Goal: Task Accomplishment & Management: Manage account settings

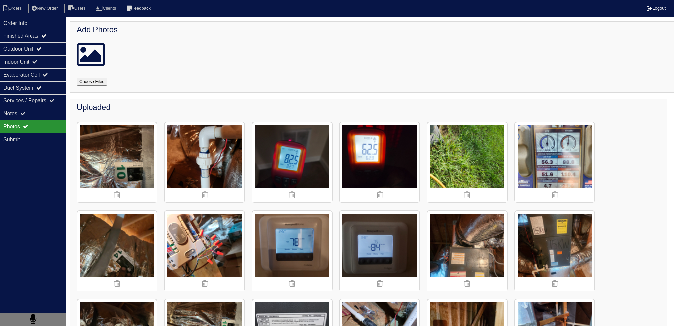
scroll to position [419, 0]
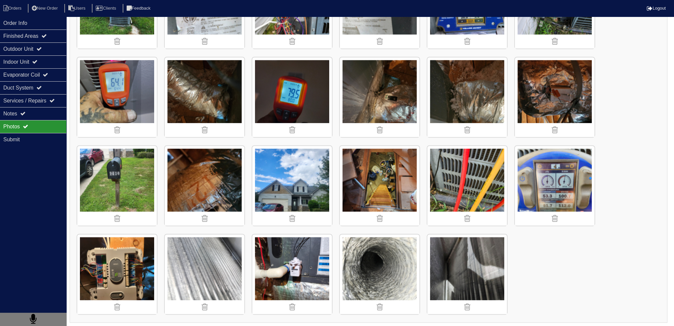
click at [44, 122] on div "Photos" at bounding box center [33, 126] width 66 height 13
click at [288, 189] on img at bounding box center [292, 186] width 80 height 80
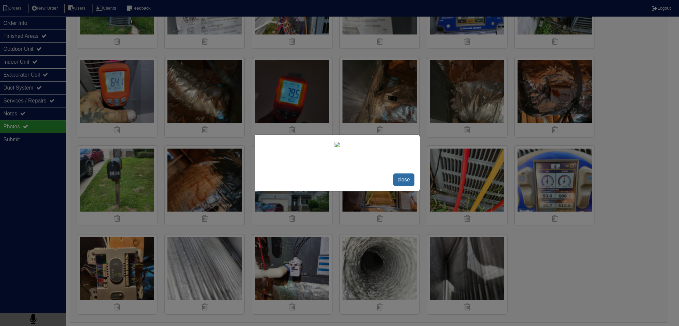
click at [399, 183] on span "close" at bounding box center [403, 180] width 21 height 13
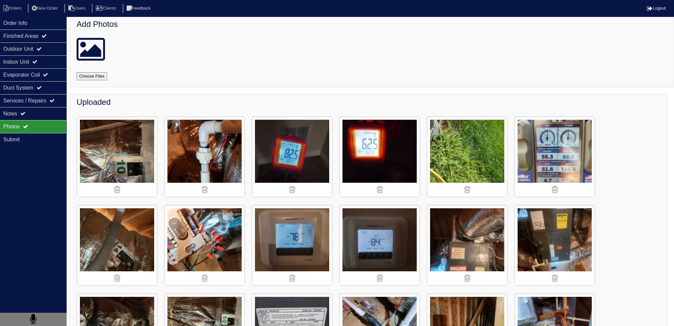
scroll to position [0, 0]
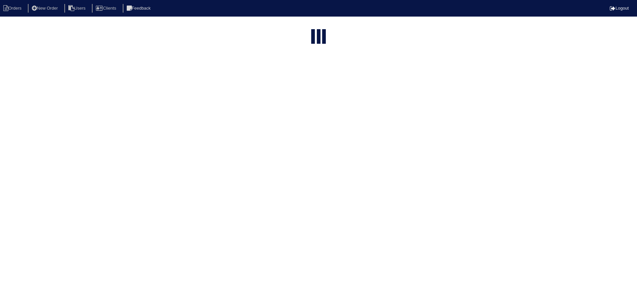
select select "15"
click at [296, 28] on input "text" at bounding box center [301, 26] width 73 height 9
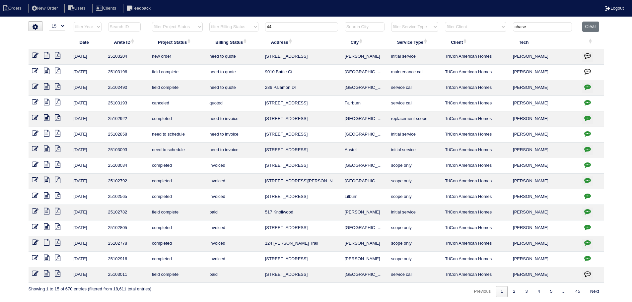
type input "44"
type input "chase"
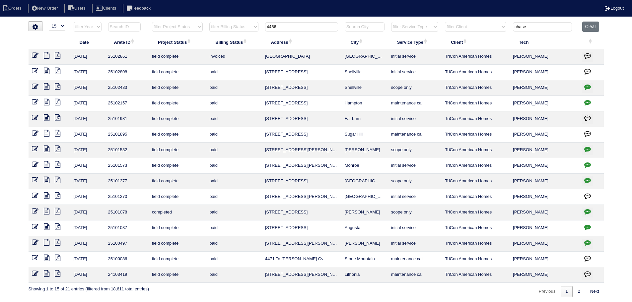
type input "4456"
type input "chase"
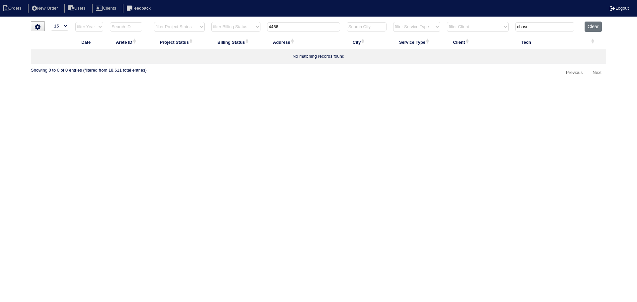
type input "4456"
drag, startPoint x: 538, startPoint y: 29, endPoint x: 472, endPoint y: 35, distance: 66.3
click at [494, 34] on tr "filter Year -- Any Year -- 2025 2024 2023 2022 2021 2020 2019 filter Project St…" at bounding box center [318, 29] width 575 height 14
type input "4456"
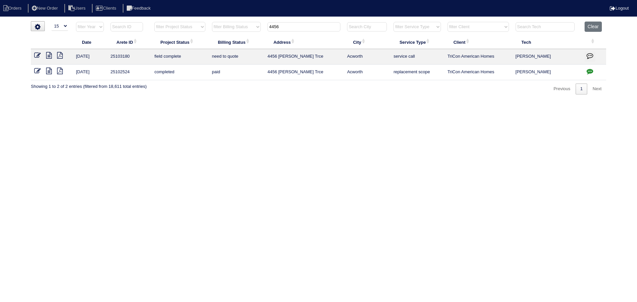
click at [49, 57] on icon at bounding box center [49, 55] width 6 height 7
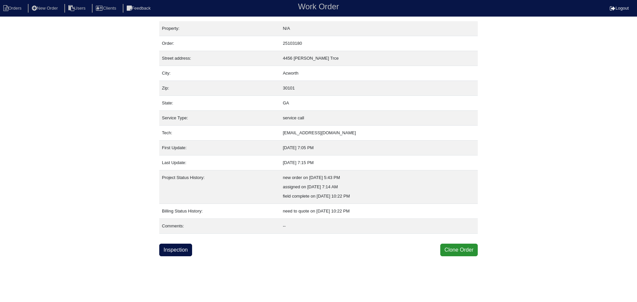
click at [181, 243] on div "Property: N/A Order: 25103180 Street address: 4456 Lockett Trce City: Acworth Z…" at bounding box center [318, 138] width 319 height 235
click at [177, 246] on link "Inspection" at bounding box center [175, 250] width 33 height 13
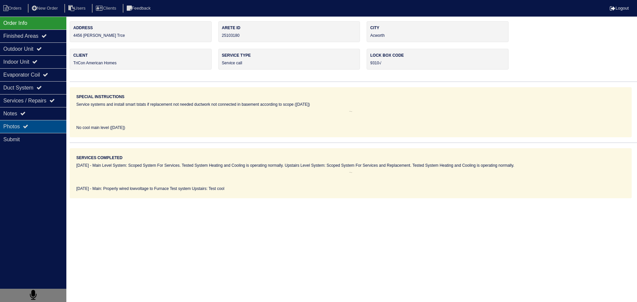
click at [50, 125] on div "Photos" at bounding box center [33, 126] width 66 height 13
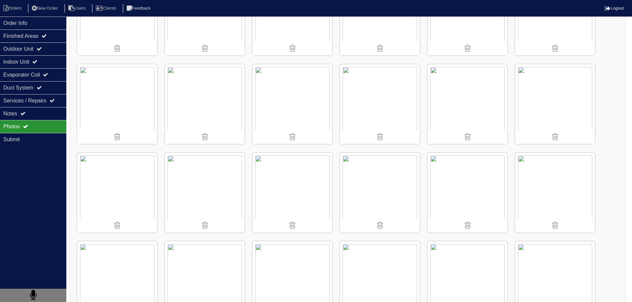
scroll to position [166, 0]
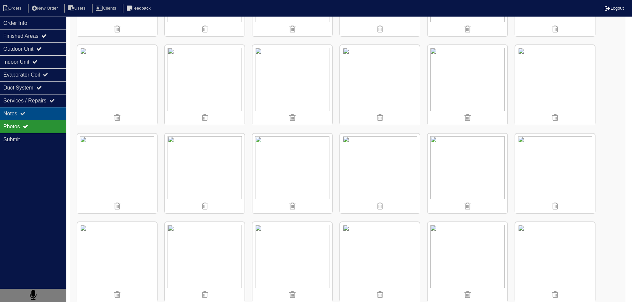
click at [42, 114] on div "Notes" at bounding box center [33, 113] width 66 height 13
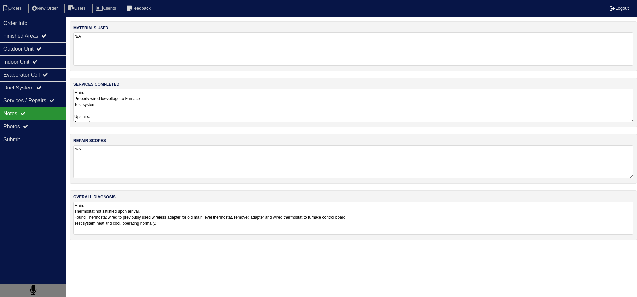
click at [152, 113] on textarea "Main: Properly wired lowvoltage to Furnace Test system Upstairs: Test cool" at bounding box center [353, 105] width 560 height 33
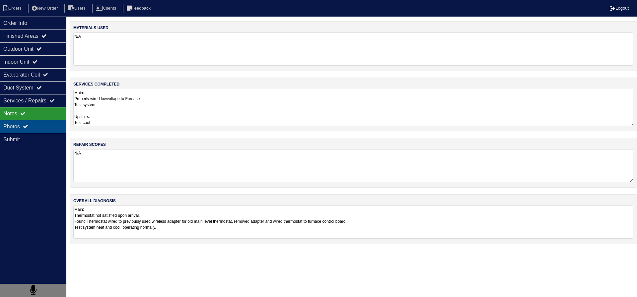
click at [34, 121] on div "Photos" at bounding box center [33, 126] width 66 height 13
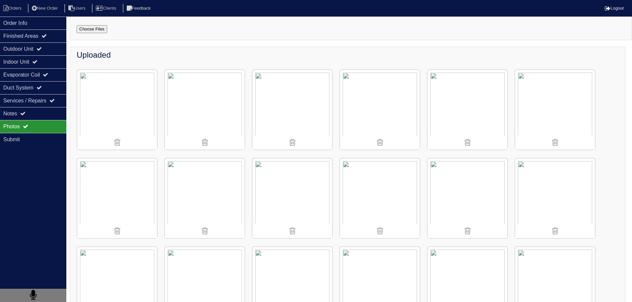
scroll to position [46, 0]
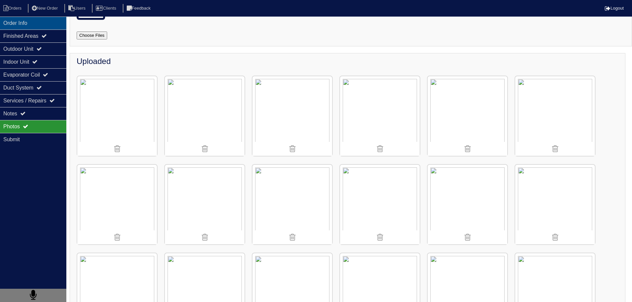
click at [34, 18] on div "Order Info" at bounding box center [33, 23] width 66 height 13
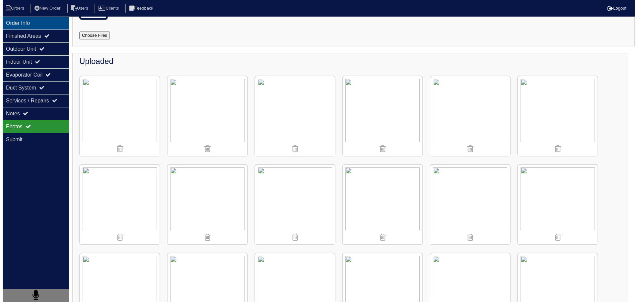
scroll to position [0, 0]
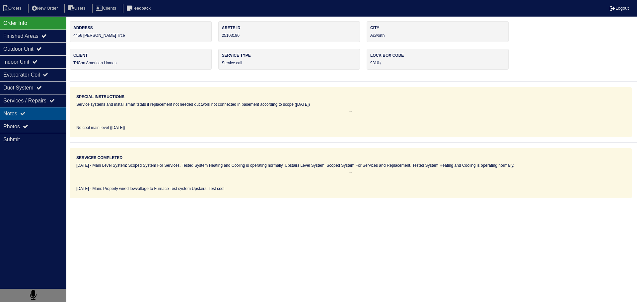
click at [32, 112] on div "Notes" at bounding box center [33, 113] width 66 height 13
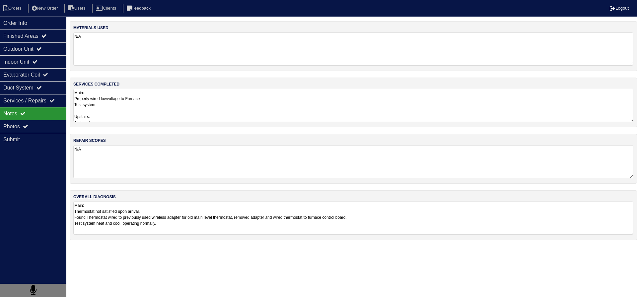
click at [186, 211] on textarea "Main: Thermostat not satisfied upon arrival. Found Thermostat wired to previous…" at bounding box center [353, 218] width 560 height 33
click at [22, 27] on div "Order Info" at bounding box center [33, 23] width 66 height 13
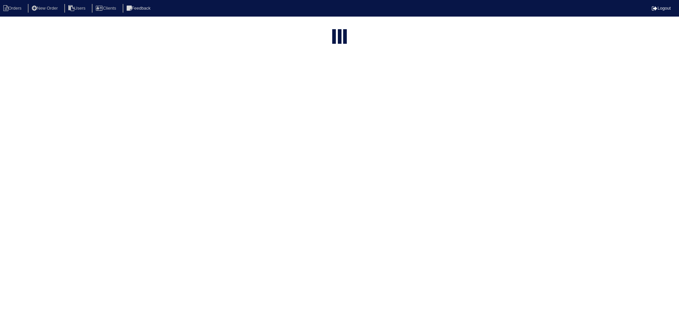
select select "15"
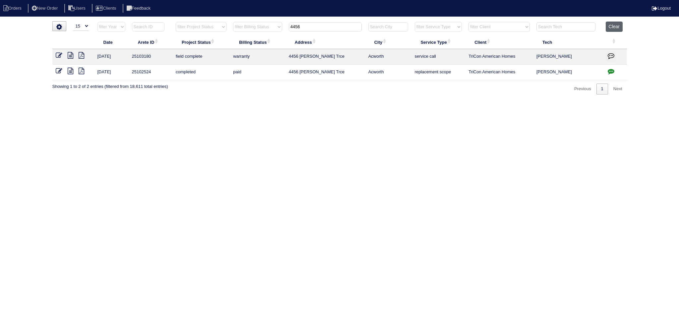
click at [616, 26] on button "Clear" at bounding box center [614, 27] width 17 height 10
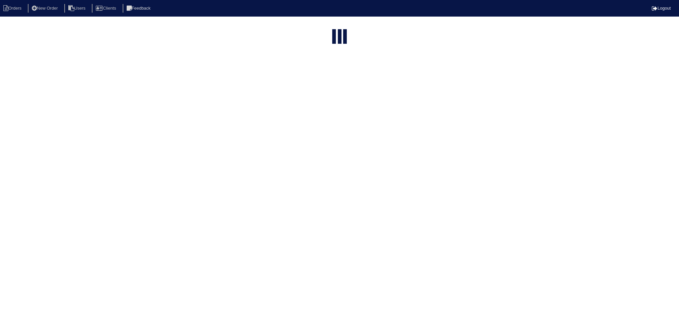
select select "15"
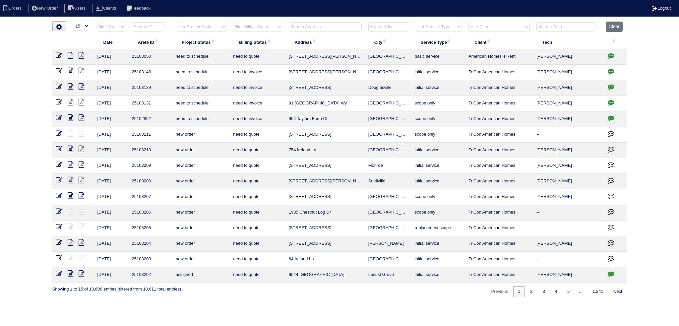
drag, startPoint x: 190, startPoint y: 24, endPoint x: 189, endPoint y: 29, distance: 5.4
click at [190, 24] on select "filter Project Status -- Any Project Status -- new order assigned in progress f…" at bounding box center [201, 27] width 51 height 10
click at [210, 22] on select "filter Project Status -- Any Project Status -- new order assigned in progress f…" at bounding box center [201, 27] width 51 height 10
click at [176, 22] on select "filter Project Status -- Any Project Status -- new order assigned in progress f…" at bounding box center [201, 27] width 51 height 10
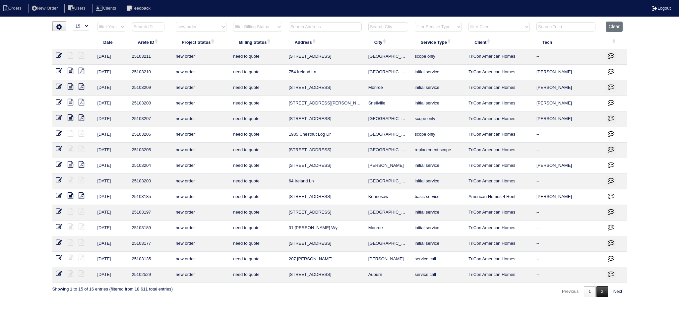
drag, startPoint x: 594, startPoint y: 287, endPoint x: 598, endPoint y: 289, distance: 4.8
click at [594, 287] on link "1" at bounding box center [590, 291] width 12 height 11
click at [600, 291] on link "2" at bounding box center [603, 291] width 12 height 11
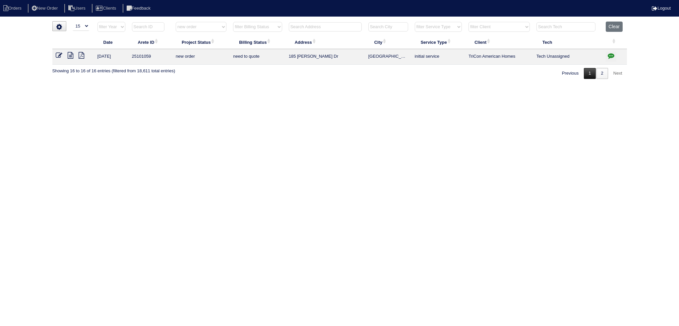
click at [593, 74] on link "1" at bounding box center [590, 73] width 12 height 11
select select "new order"
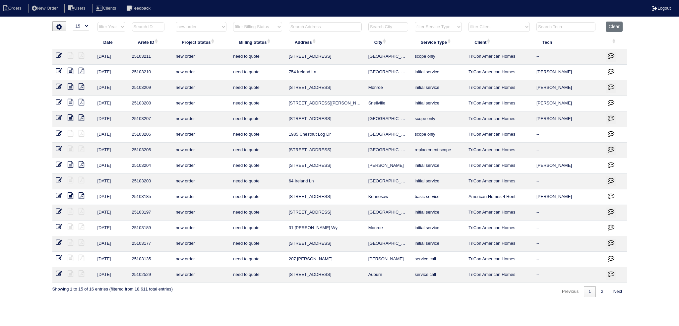
drag, startPoint x: 391, startPoint y: 230, endPoint x: 288, endPoint y: 229, distance: 102.9
click at [284, 229] on tr "[DATE] 25103189 new order need to quote 31 [PERSON_NAME] Wy [PERSON_NAME] initi…" at bounding box center [339, 229] width 575 height 16
click at [58, 228] on icon at bounding box center [59, 227] width 7 height 7
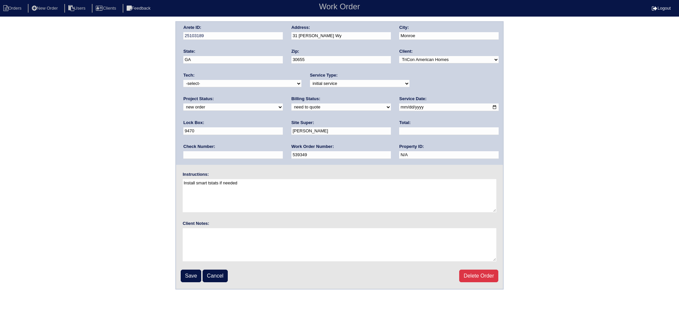
drag, startPoint x: 450, startPoint y: 73, endPoint x: 450, endPoint y: 80, distance: 6.7
click at [283, 96] on div "Project Status: new order assigned in progress field complete need to schedule …" at bounding box center [233, 105] width 100 height 18
drag, startPoint x: 450, startPoint y: 80, endPoint x: 447, endPoint y: 86, distance: 7.0
click at [283, 104] on select "new order assigned in progress field complete need to schedule admin review arc…" at bounding box center [233, 107] width 100 height 7
select select "assigned"
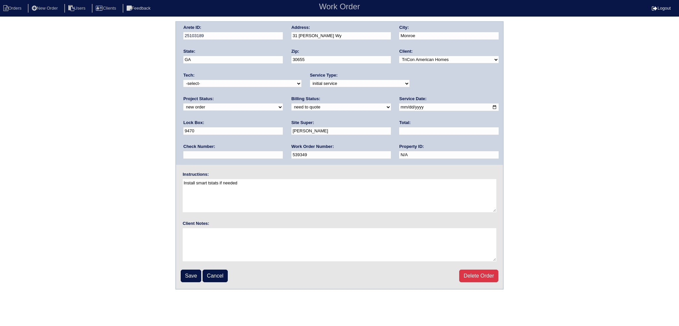
click at [283, 104] on select "new order assigned in progress field complete need to schedule admin review arc…" at bounding box center [233, 107] width 100 height 7
click at [399, 106] on input "2025-08-29" at bounding box center [449, 108] width 100 height 8
type input "2025-09-02"
click at [225, 84] on select "-select- aretesmg+backup-tech@gmail.com benjohnholt88@gmail.com callisonhvac@ya…" at bounding box center [242, 83] width 118 height 7
select select "151"
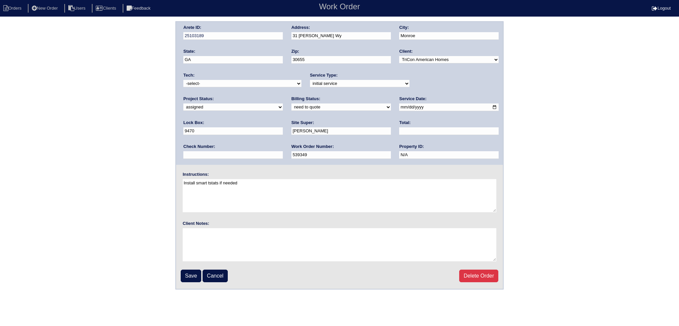
click at [183, 80] on select "-select- aretesmg+backup-tech@gmail.com benjohnholt88@gmail.com callisonhvac@ya…" at bounding box center [242, 83] width 118 height 7
click at [190, 276] on input "Save" at bounding box center [191, 276] width 21 height 13
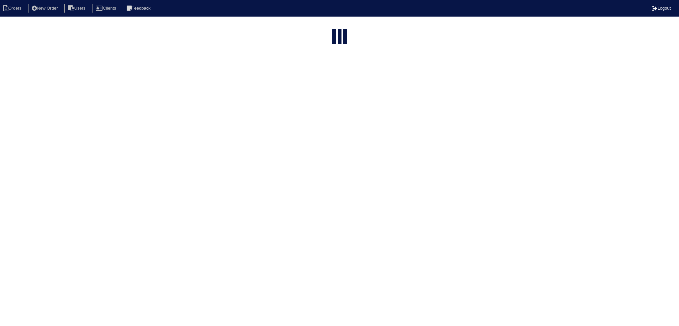
select select "15"
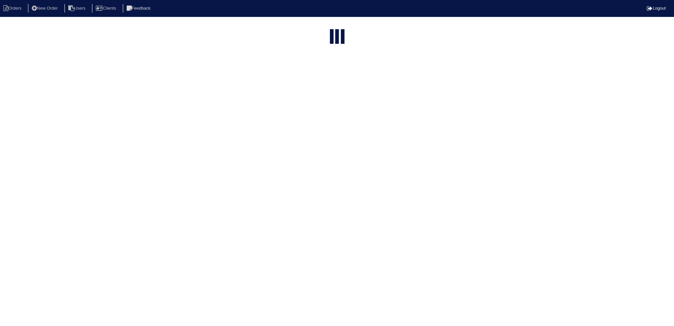
select select "new order"
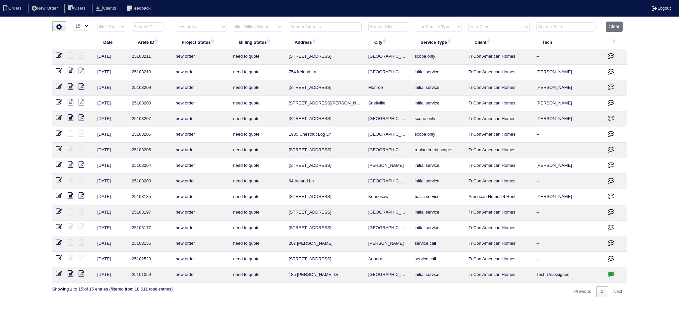
click at [58, 83] on td at bounding box center [73, 88] width 42 height 16
click at [60, 87] on icon at bounding box center [59, 86] width 7 height 7
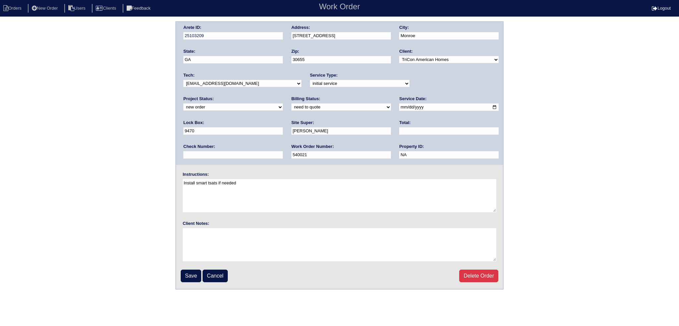
click at [230, 86] on select "-select- aretesmg+backup-tech@gmail.com benjohnholt88@gmail.com callisonhvac@ya…" at bounding box center [242, 83] width 118 height 7
select select "151"
click at [183, 80] on select "-select- aretesmg+backup-tech@gmail.com benjohnholt88@gmail.com callisonhvac@ya…" at bounding box center [242, 83] width 118 height 7
click at [283, 104] on select "new order assigned in progress field complete need to schedule admin review arc…" at bounding box center [233, 107] width 100 height 7
select select "assigned"
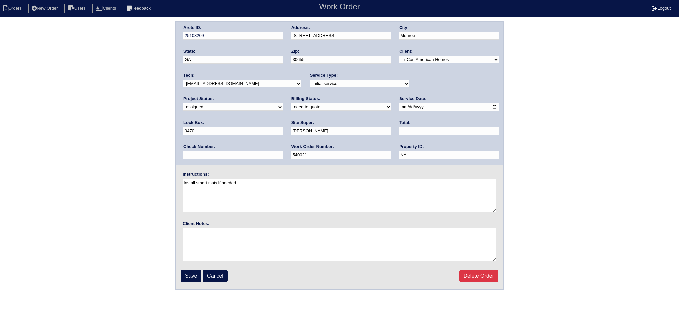
click at [283, 104] on select "new order assigned in progress field complete need to schedule admin review arc…" at bounding box center [233, 107] width 100 height 7
click at [399, 108] on input "2025-09-02" at bounding box center [449, 108] width 100 height 8
click at [191, 277] on input "Save" at bounding box center [191, 276] width 21 height 13
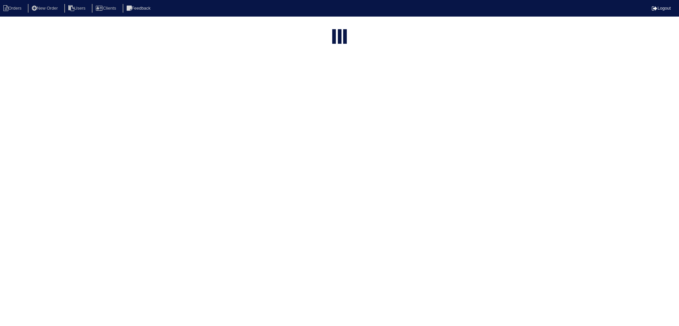
select select "15"
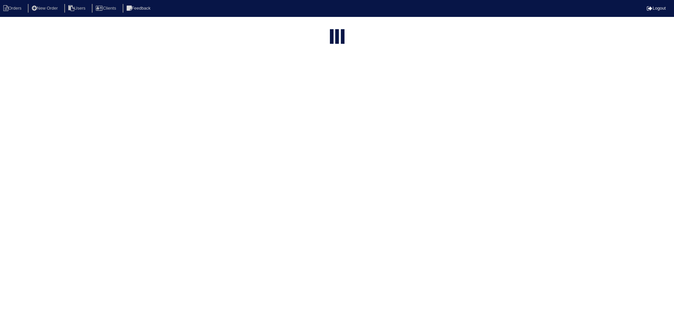
select select "new order"
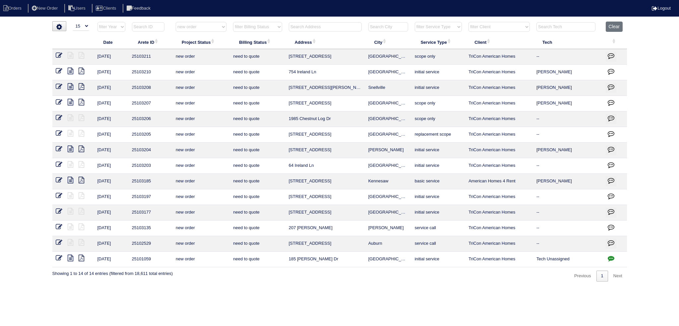
click at [315, 26] on input "text" at bounding box center [325, 26] width 73 height 9
click at [210, 29] on select "filter Project Status -- Any Project Status -- new order assigned in progress f…" at bounding box center [201, 27] width 51 height 10
select select
click at [176, 22] on select "filter Project Status -- Any Project Status -- new order assigned in progress f…" at bounding box center [201, 27] width 51 height 10
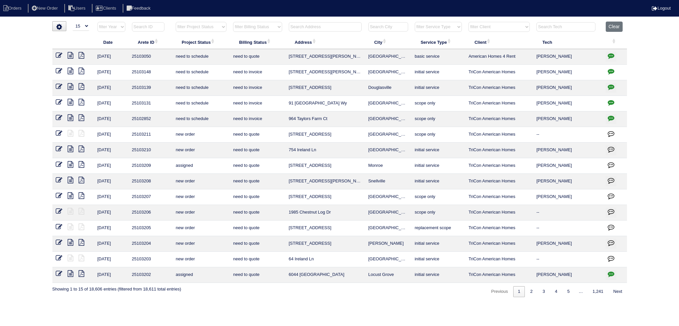
click at [315, 23] on input "text" at bounding box center [325, 26] width 73 height 9
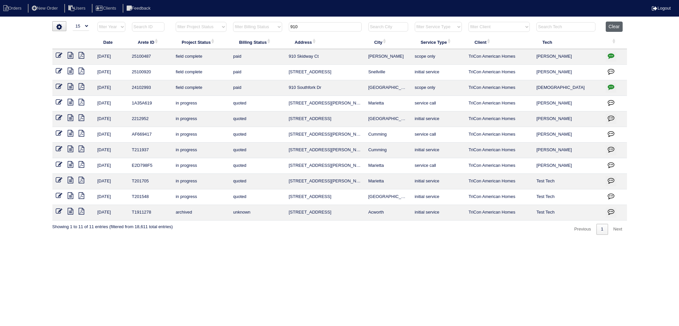
type input "910"
click at [620, 29] on button "Clear" at bounding box center [614, 27] width 17 height 10
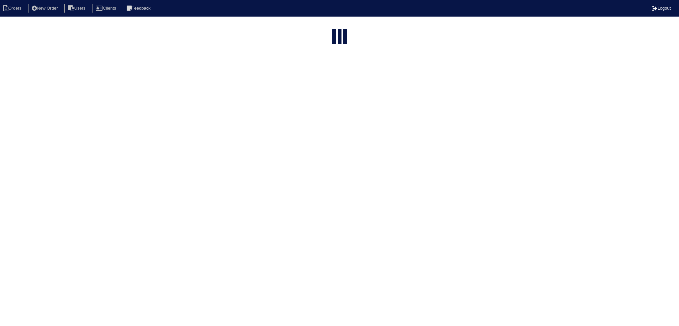
select select "15"
click at [316, 24] on input "text" at bounding box center [325, 26] width 73 height 9
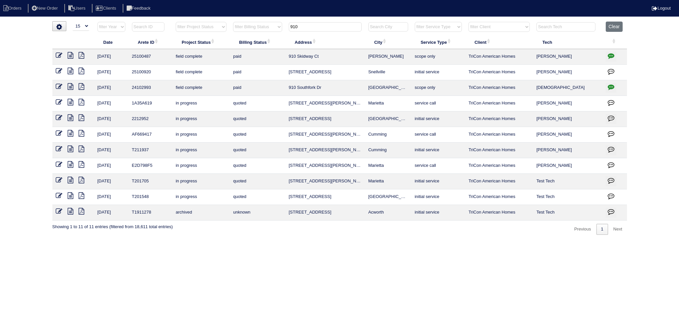
drag, startPoint x: 289, startPoint y: 27, endPoint x: 276, endPoint y: 27, distance: 13.0
click at [276, 27] on tr "filter Year -- Any Year -- 2025 2024 2023 2022 2021 2020 2019 filter Project St…" at bounding box center [339, 29] width 575 height 14
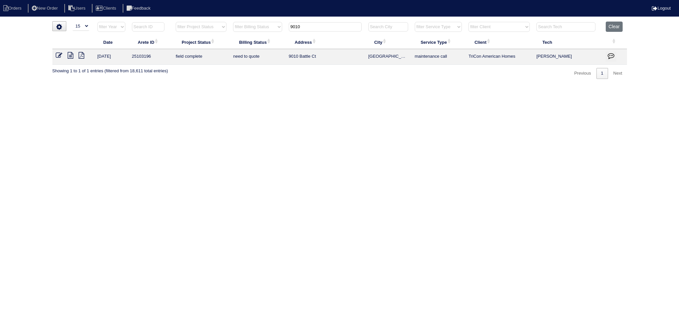
type input "9010"
click at [69, 57] on icon at bounding box center [71, 55] width 6 height 7
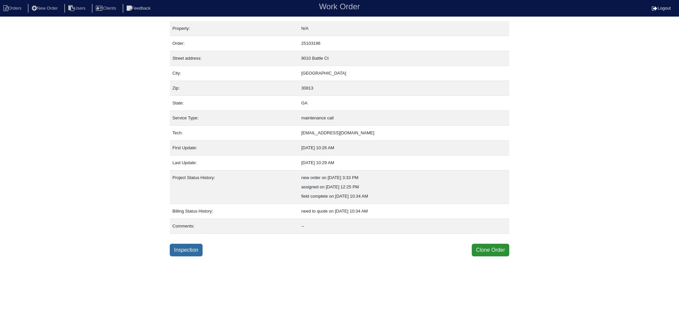
click at [182, 247] on link "Inspection" at bounding box center [186, 250] width 33 height 13
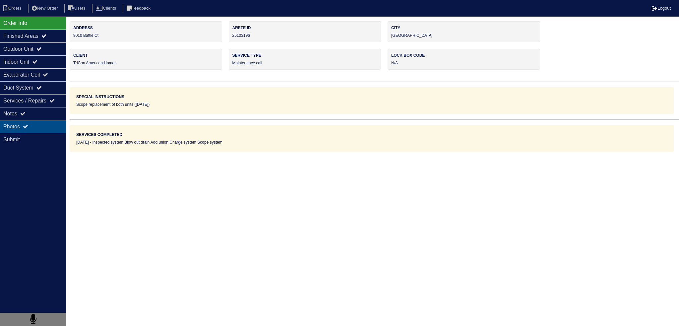
click at [61, 127] on div "Photos" at bounding box center [33, 126] width 66 height 13
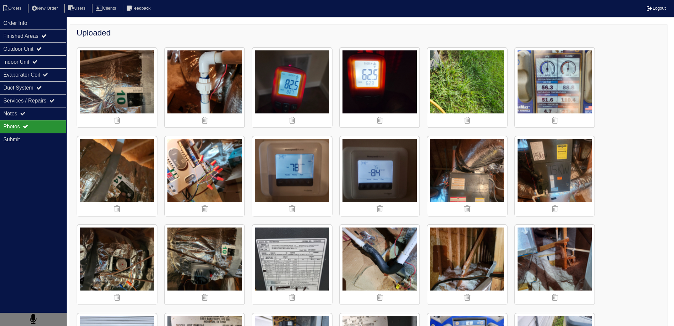
scroll to position [100, 0]
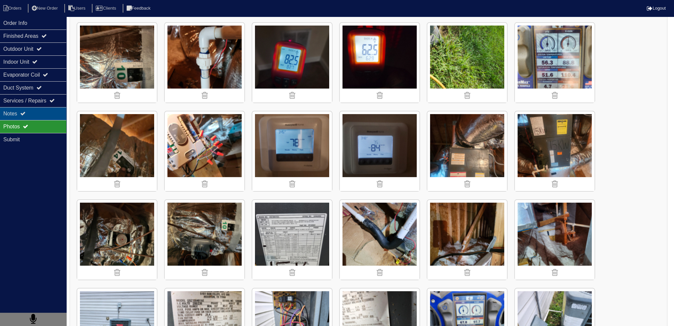
click at [62, 115] on div "Notes" at bounding box center [33, 113] width 66 height 13
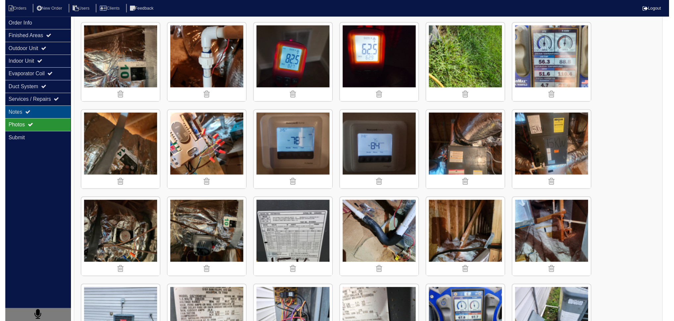
scroll to position [0, 0]
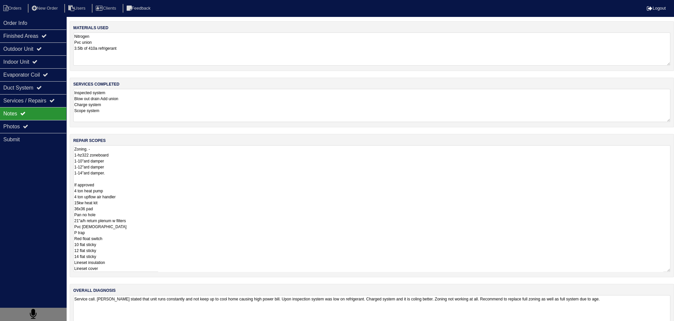
click at [168, 165] on textarea "Zoning. - 1-hz322 zoneboard 1-10"ard damper 1-12"ard damper 1-14"ard damper. If…" at bounding box center [372, 208] width 598 height 127
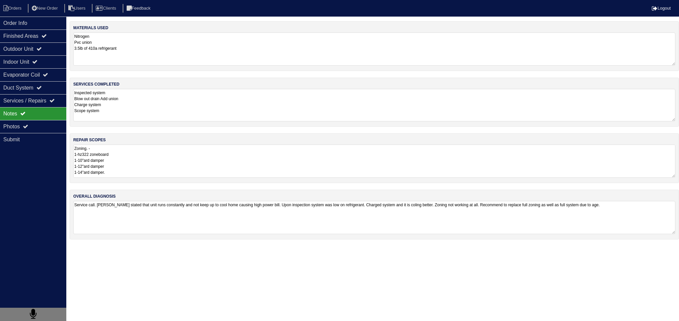
click at [155, 112] on textarea "Inspected system Blow out drain Add union Charge system Scope system" at bounding box center [374, 105] width 603 height 33
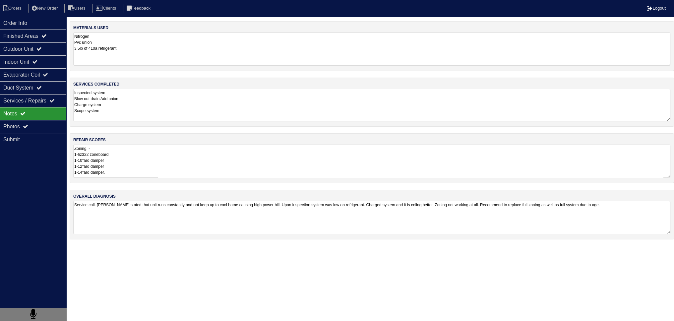
click at [154, 168] on textarea "Zoning. - 1-hz322 zoneboard 1-10"ard damper 1-12"ard damper 1-14"ard damper. If…" at bounding box center [372, 161] width 598 height 33
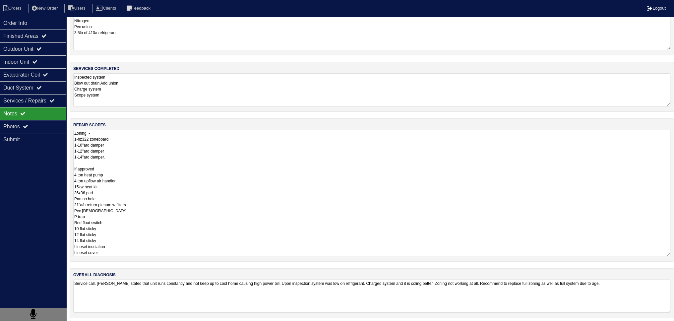
scroll to position [18, 0]
click at [106, 167] on textarea "Zoning. - 1-hz322 zoneboard 1-10"ard damper 1-12"ard damper 1-14"ard damper. If…" at bounding box center [372, 190] width 598 height 127
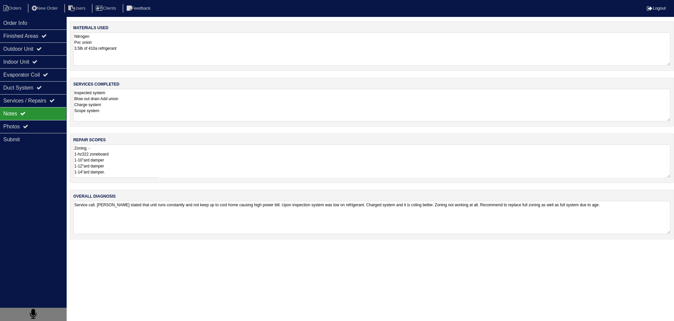
scroll to position [0, 0]
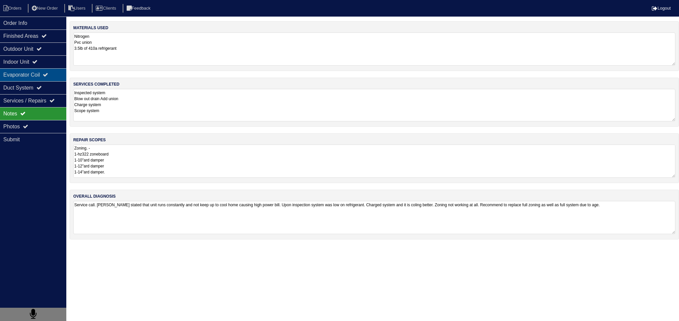
drag, startPoint x: 133, startPoint y: 100, endPoint x: 61, endPoint y: 73, distance: 76.8
click at [61, 73] on div "Order Info Finished Areas Outdoor Unit Indoor Unit Evaporator Coil Duct System …" at bounding box center [339, 133] width 679 height 225
drag, startPoint x: 117, startPoint y: 108, endPoint x: 56, endPoint y: 87, distance: 64.7
click at [56, 87] on div "Order Info Finished Areas Outdoor Unit Indoor Unit Evaporator Coil Duct System …" at bounding box center [339, 133] width 679 height 225
drag, startPoint x: 112, startPoint y: 110, endPoint x: 69, endPoint y: 93, distance: 46.3
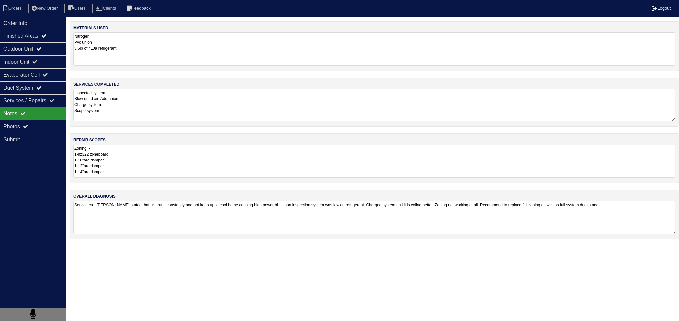
click at [69, 93] on div "Order Info Finished Areas Outdoor Unit Indoor Unit Evaporator Coil Duct System …" at bounding box center [339, 133] width 679 height 225
click at [41, 123] on div "Photos" at bounding box center [33, 126] width 66 height 13
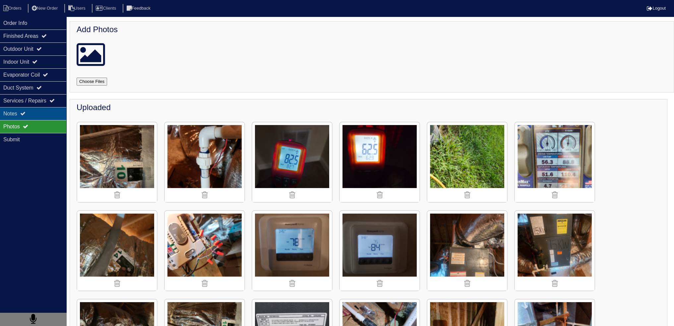
click at [35, 113] on div "Notes" at bounding box center [33, 113] width 66 height 13
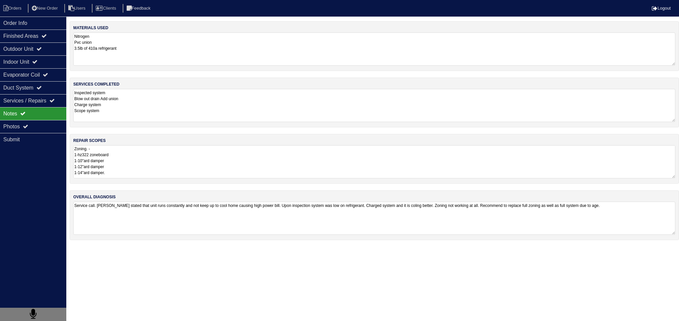
click at [141, 156] on textarea "Zoning. - 1-hz322 zoneboard 1-10"ard damper 1-12"ard damper 1-14"ard damper. If…" at bounding box center [374, 161] width 603 height 33
drag, startPoint x: 109, startPoint y: 111, endPoint x: 71, endPoint y: 91, distance: 42.9
click at [71, 91] on div "services completed Inspected system Blow out drain Add union Charge system Scop…" at bounding box center [375, 102] width 610 height 49
click at [106, 107] on textarea "Inspected system Blow out drain Add union Charge system Scope system" at bounding box center [374, 105] width 603 height 33
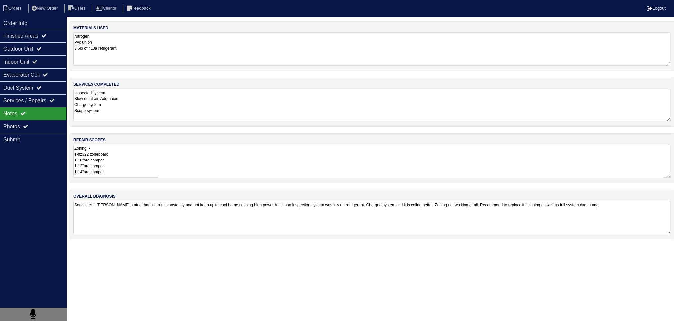
click at [116, 163] on textarea "Zoning. - 1-hz322 zoneboard 1-10"ard damper 1-12"ard damper 1-14"ard damper. If…" at bounding box center [372, 161] width 598 height 33
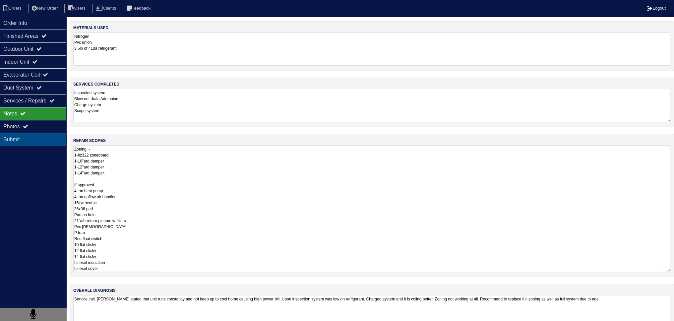
drag, startPoint x: 132, startPoint y: 175, endPoint x: 46, endPoint y: 143, distance: 91.3
click at [46, 143] on div "Order Info Finished Areas Outdoor Unit Indoor Unit Evaporator Coil Duct System …" at bounding box center [337, 180] width 674 height 319
click at [126, 172] on textarea "Zoning. - 1-hz322 zoneboard 1-10"ard damper 1-12"ard damper 1-14"ard damper. If…" at bounding box center [372, 208] width 598 height 127
drag, startPoint x: 129, startPoint y: 177, endPoint x: 60, endPoint y: 140, distance: 78.2
click at [59, 146] on div "Order Info Finished Areas Outdoor Unit Indoor Unit Evaporator Coil Duct System …" at bounding box center [337, 180] width 674 height 319
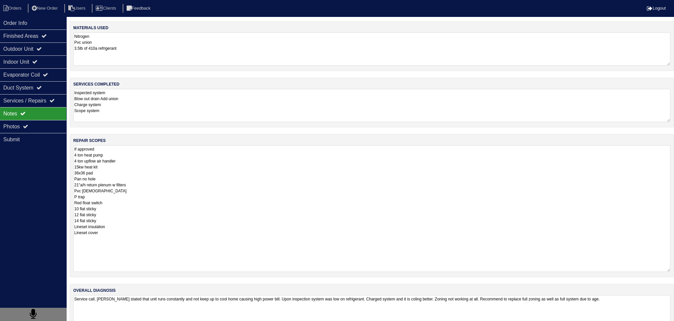
click at [74, 156] on textarea "If approved 4 ton heat pump 4 ton upflow air handler 15kw heat kit 36x36 pad Pa…" at bounding box center [372, 208] width 598 height 127
click at [137, 150] on textarea "If approved 4 ton heat pump 4 ton upflow air handler 15kw heat kit 36x36 pad Pa…" at bounding box center [372, 208] width 598 height 127
click at [204, 163] on textarea "If approved 4 ton heat pump 4 ton upflow air handler 15kw heat kit 36x36 pad Pa…" at bounding box center [372, 208] width 598 height 127
type textarea "If approved 4 ton heat pump 4 ton upflow air handler 15kw heat kit 36x36 pad Pa…"
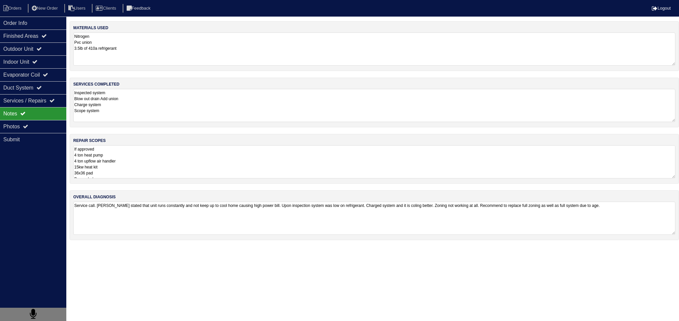
click at [119, 160] on textarea "If approved 4 ton heat pump 4 ton upflow air handler 15kw heat kit 36x36 pad Pa…" at bounding box center [374, 161] width 603 height 33
